Goal: Obtain resource: Obtain resource

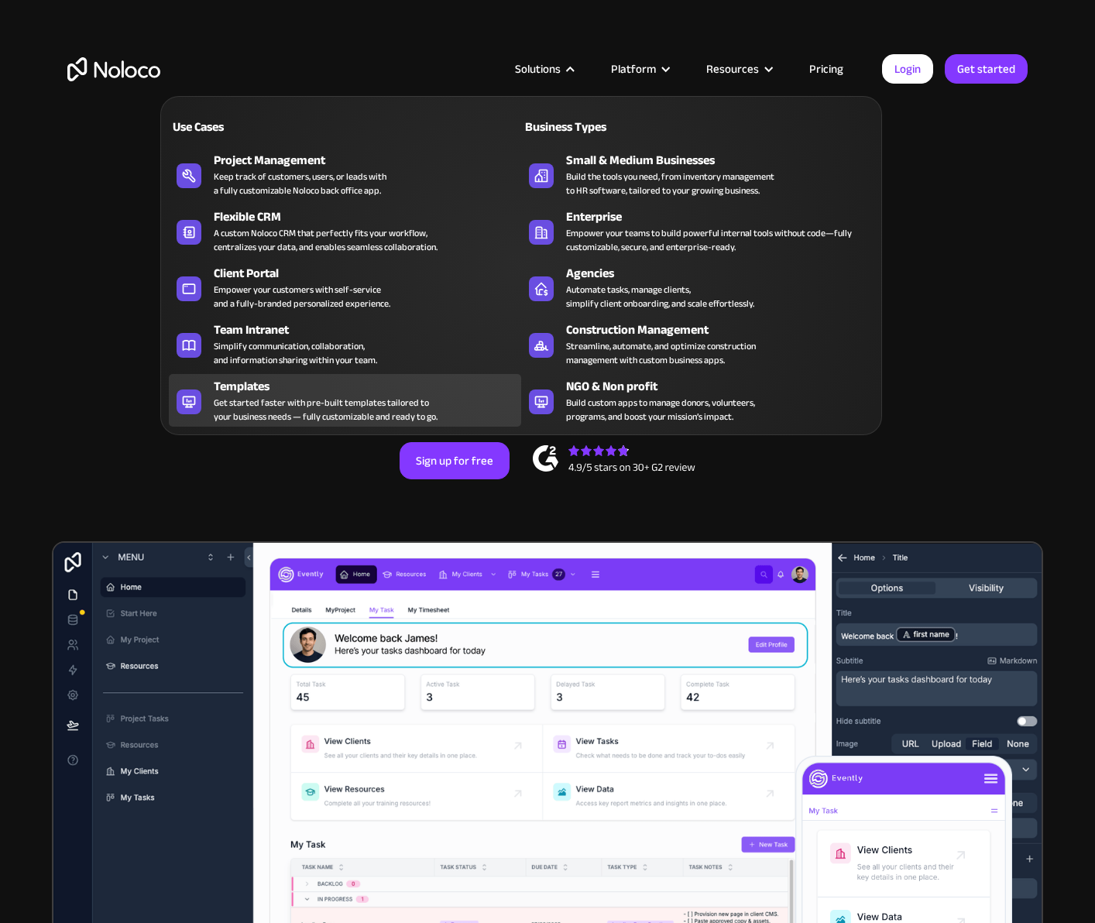
click at [264, 400] on div "Get started faster with pre-built templates tailored to your business needs — f…" at bounding box center [326, 410] width 224 height 28
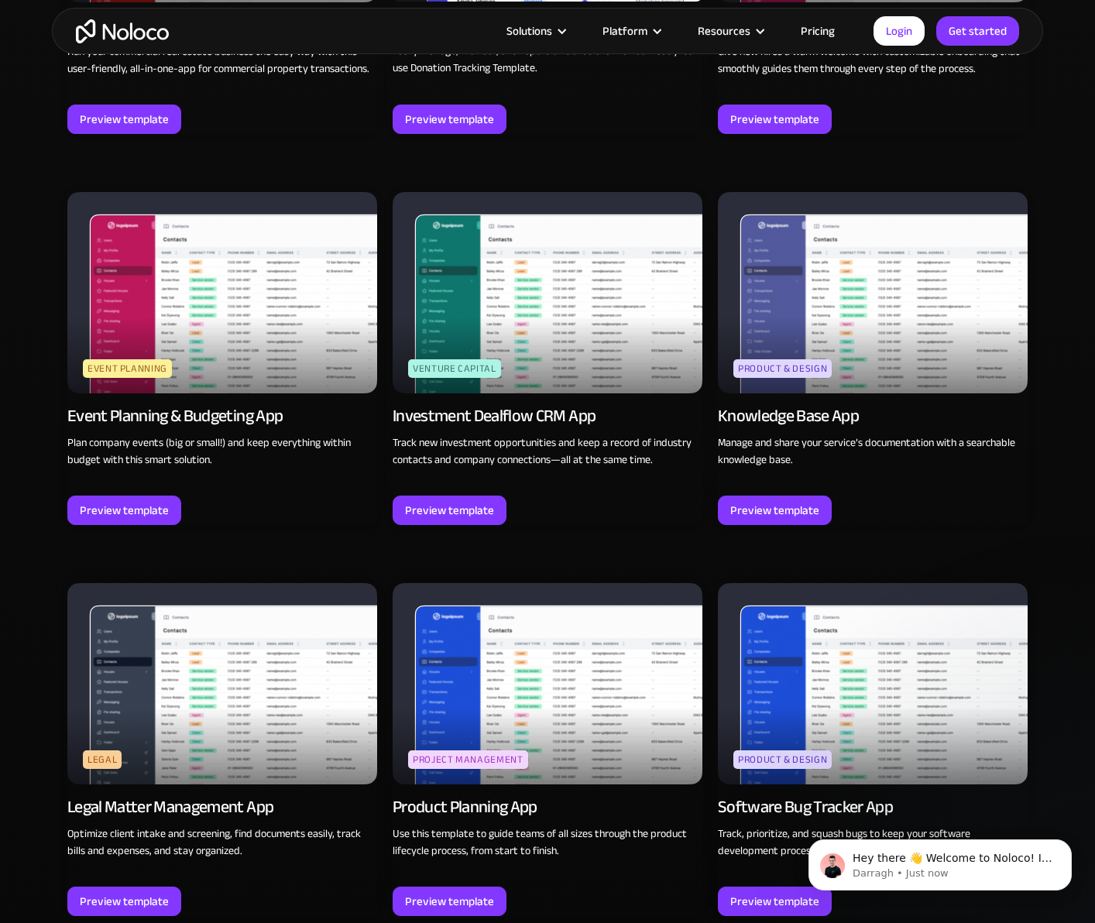
scroll to position [3846, 0]
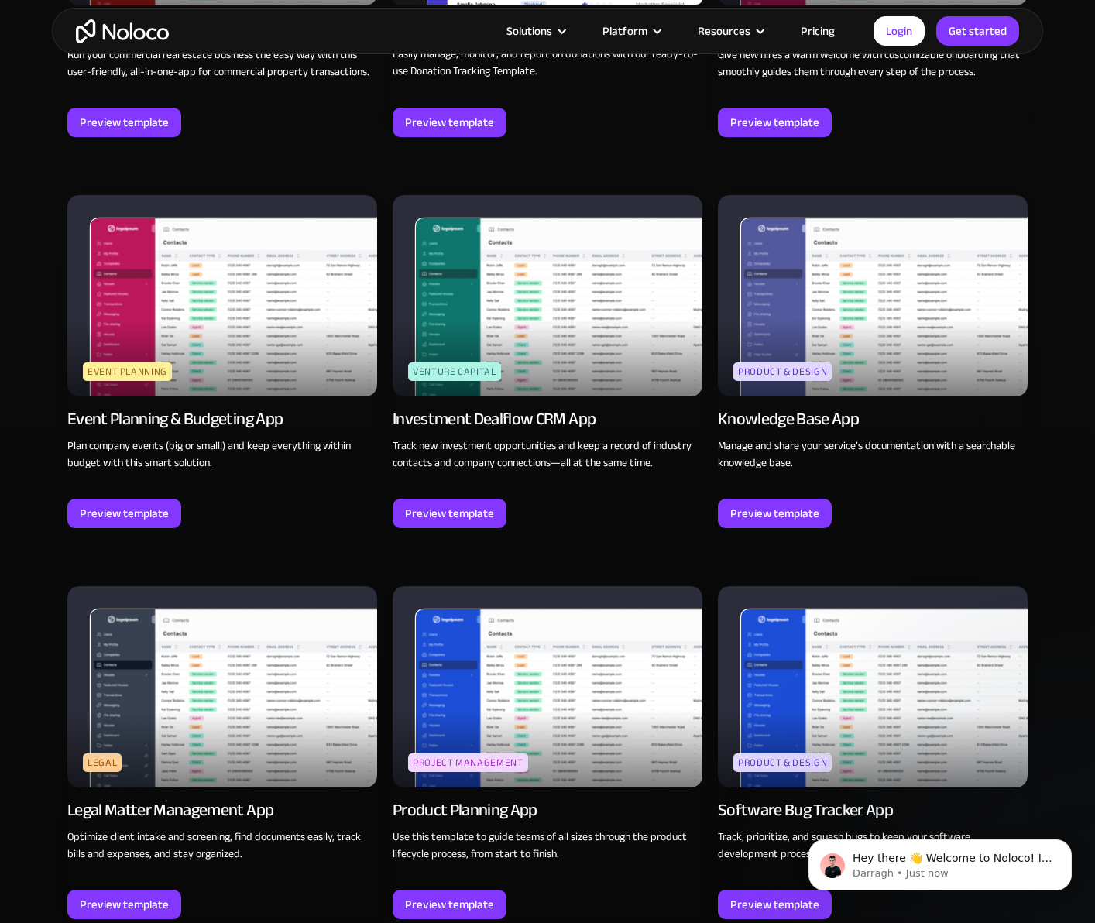
click at [809, 421] on div "Knowledge Base App" at bounding box center [788, 419] width 141 height 22
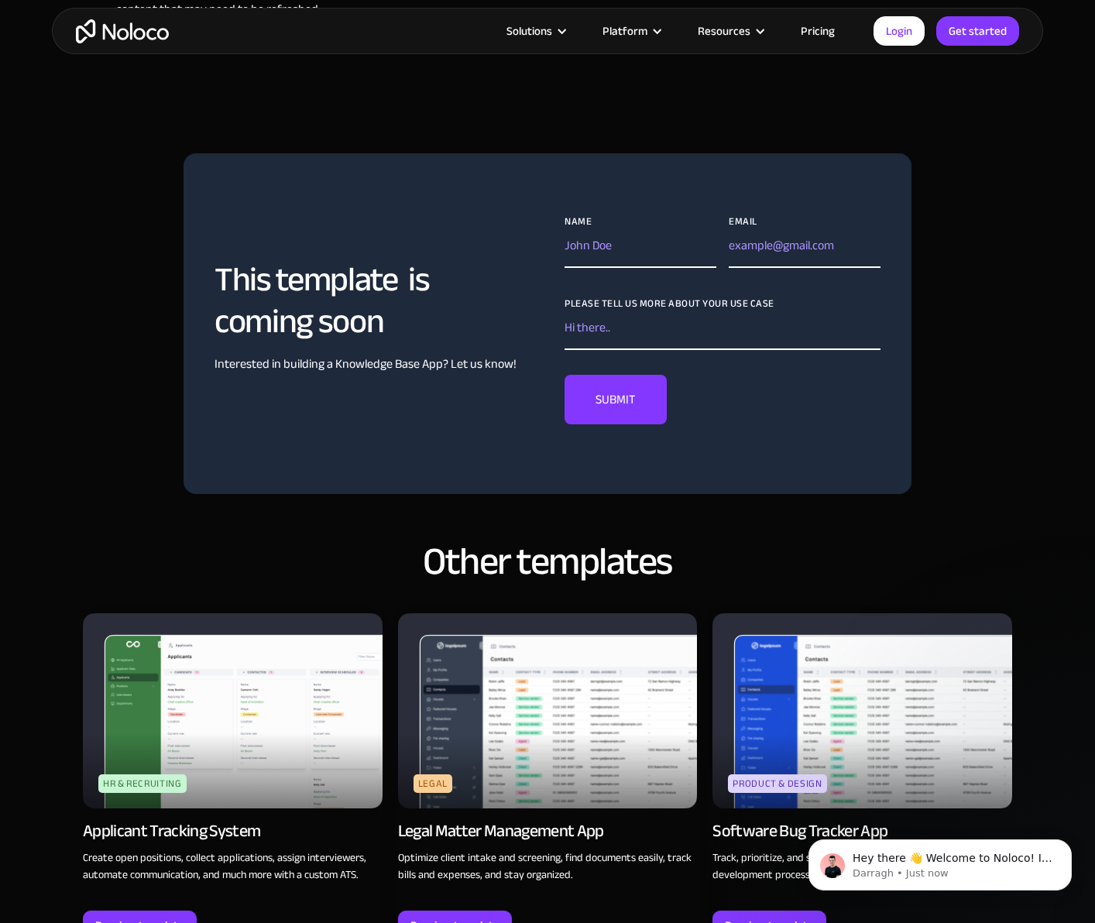
scroll to position [1194, 0]
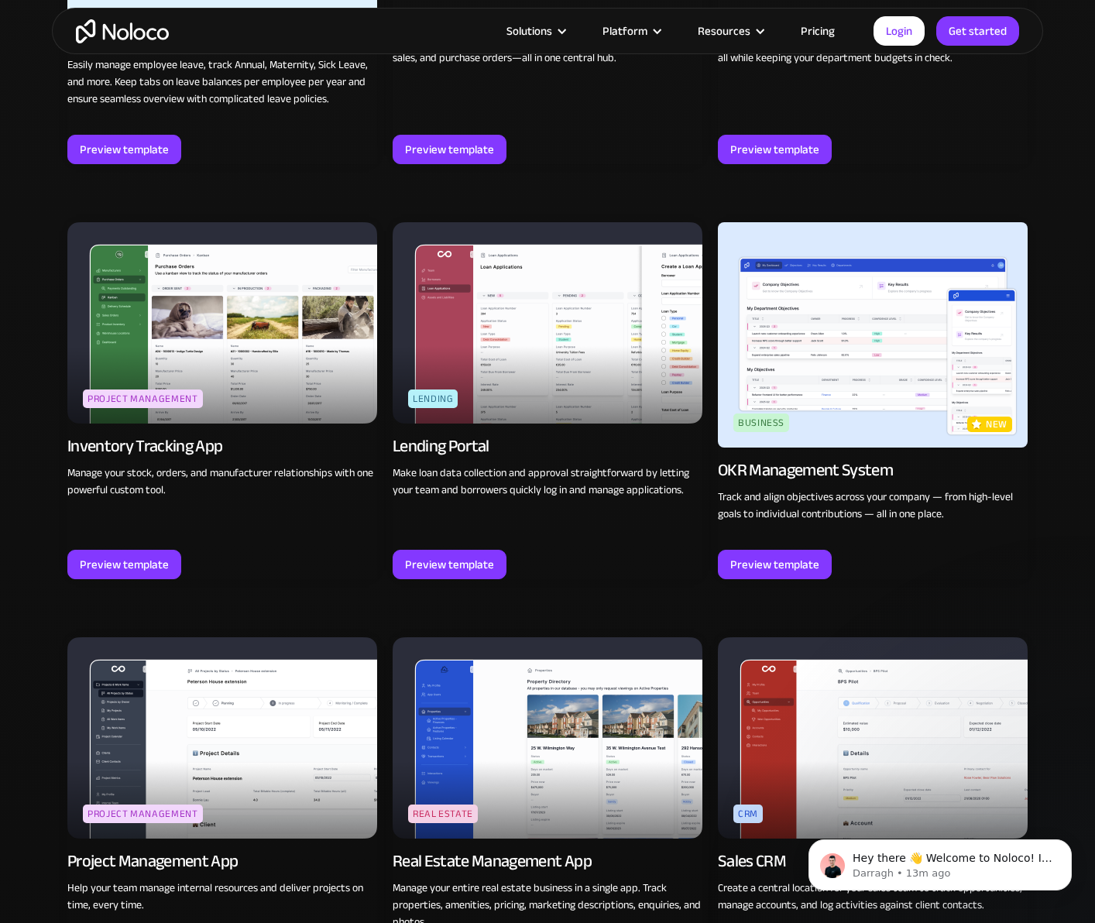
scroll to position [2159, 0]
